Goal: Information Seeking & Learning: Learn about a topic

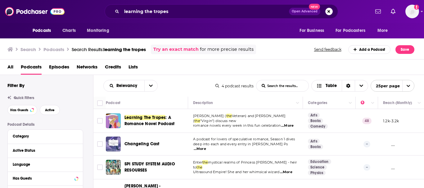
click at [303, 11] on span "Open Advanced" at bounding box center [305, 11] width 26 height 3
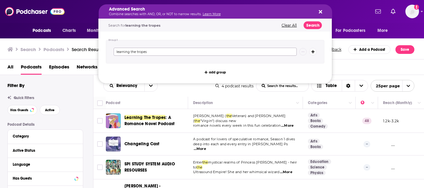
drag, startPoint x: 170, startPoint y: 51, endPoint x: 97, endPoint y: 53, distance: 72.1
click at [97, 53] on div "Podcasts Charts Monitoring Advanced Search Combine searches with AND, OR, or NO…" at bounding box center [212, 94] width 424 height 188
type input "romance novel"
click at [312, 25] on button "Search" at bounding box center [313, 25] width 18 height 8
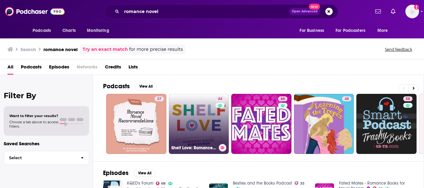
click at [197, 128] on link "44 Shelf Love: Romance Novel Discourse" at bounding box center [199, 124] width 60 height 60
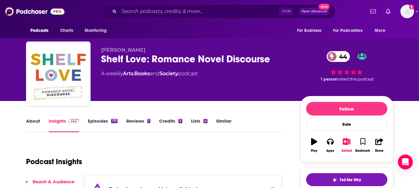
click at [31, 122] on link "About" at bounding box center [33, 125] width 14 height 14
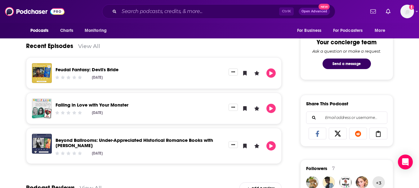
scroll to position [321, 0]
